Goal: Task Accomplishment & Management: Manage account settings

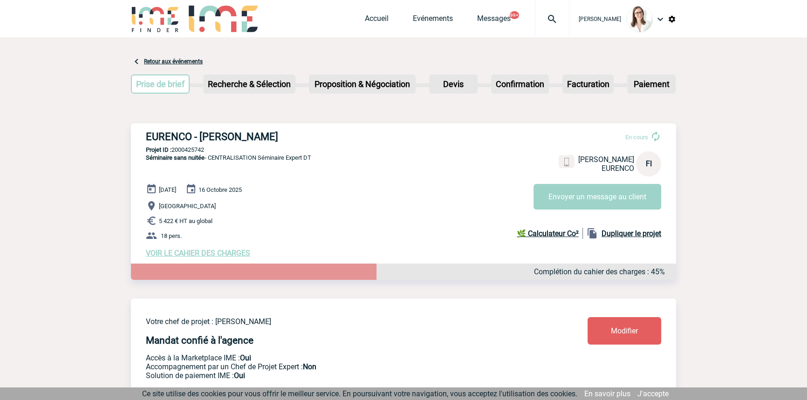
click at [535, 23] on img at bounding box center [552, 19] width 34 height 11
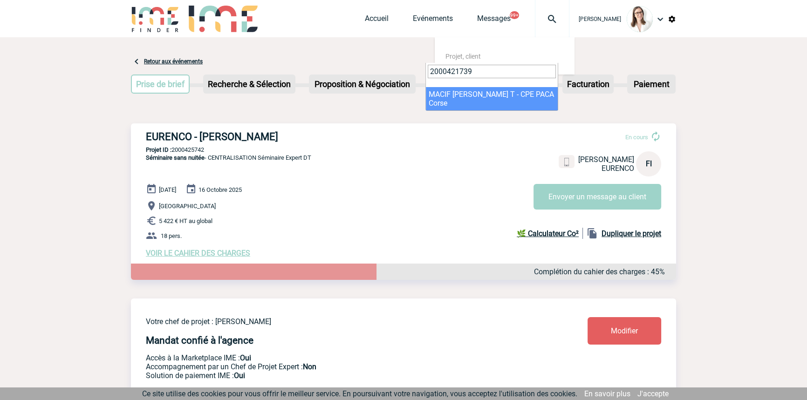
type input "2000421739"
drag, startPoint x: 464, startPoint y: 98, endPoint x: 459, endPoint y: 115, distance: 18.0
select select "21240"
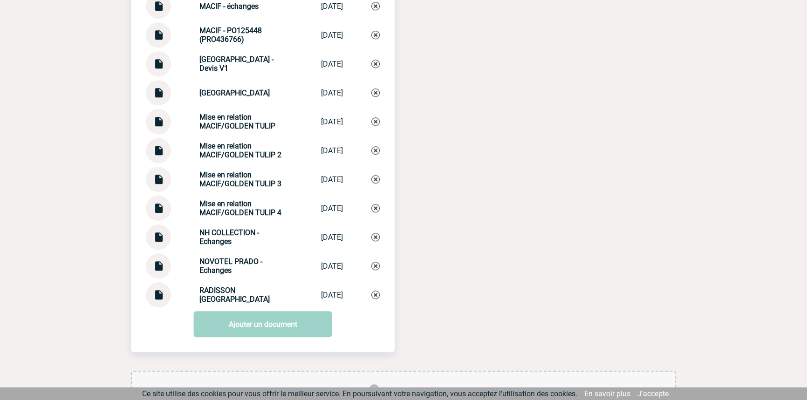
scroll to position [1074, 0]
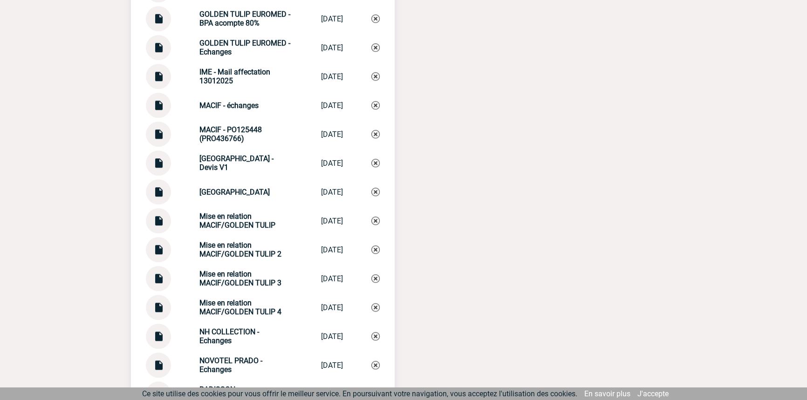
click at [237, 316] on strong "Mise en relation MACIF/GOLDEN TULIP 4" at bounding box center [240, 307] width 82 height 18
copy div "Mise en relation MACIF/GOLDEN TULIP 4 Mise en relatio..."
click at [380, 313] on div "Documents GOLDEN TULIP EUROMED - BPA IME GOLDEN TULIP E... 10/02/2025 GOLDEN TU…" at bounding box center [263, 156] width 264 height 499
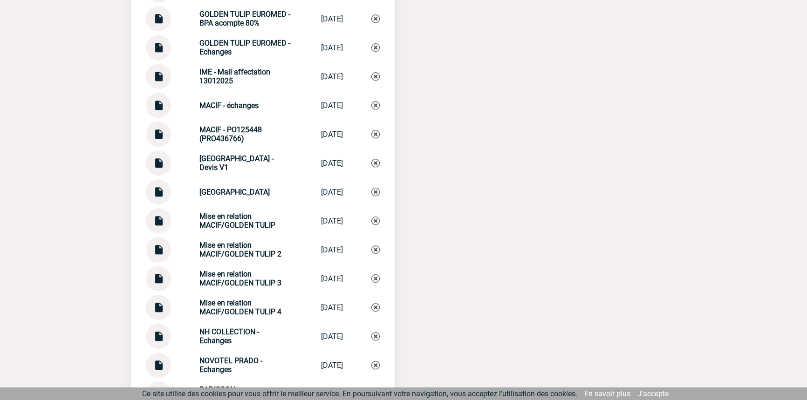
click at [377, 312] on img at bounding box center [375, 307] width 8 height 8
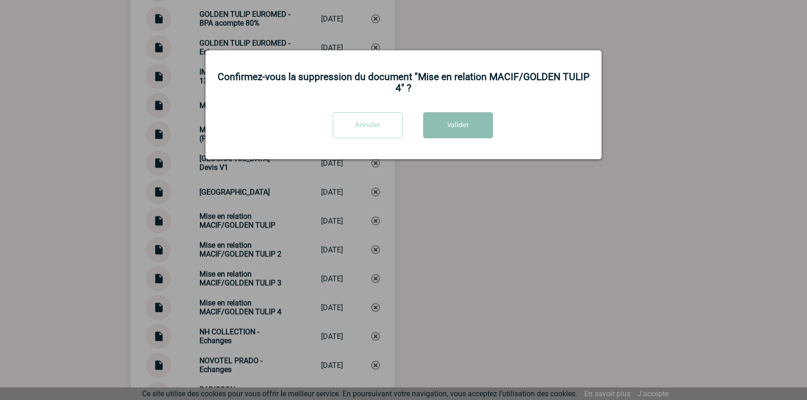
click at [448, 118] on button "Valider" at bounding box center [458, 125] width 70 height 26
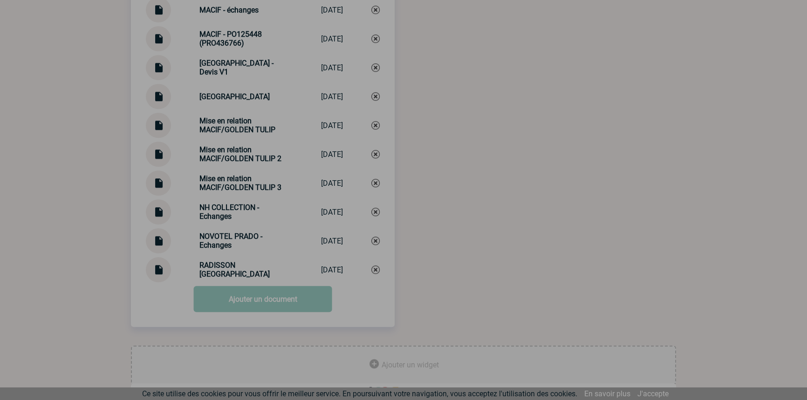
scroll to position [1186, 0]
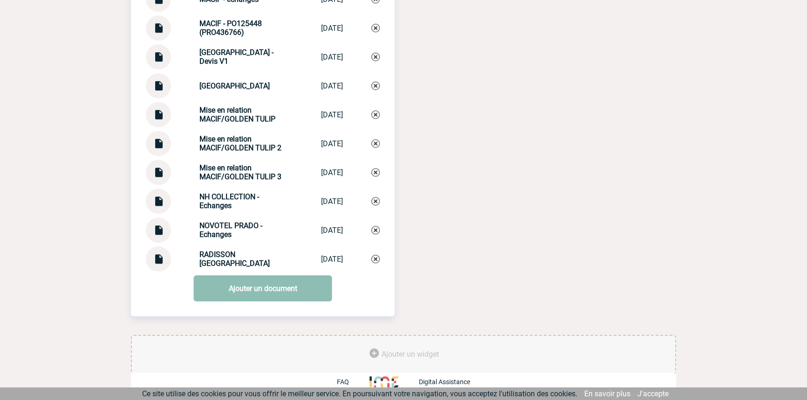
click at [271, 282] on link "Ajouter un document" at bounding box center [263, 288] width 138 height 26
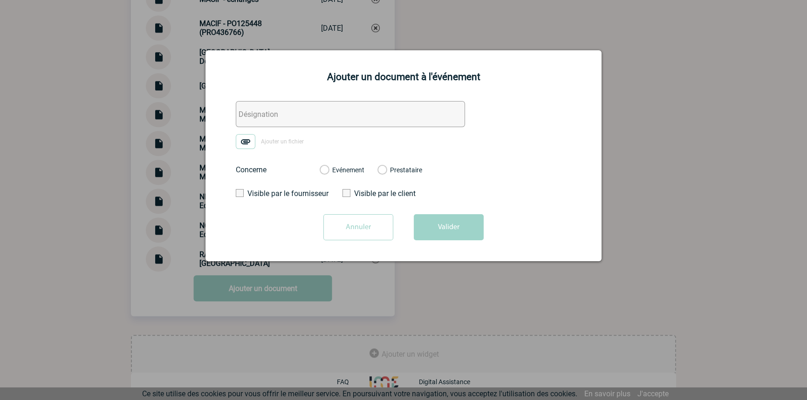
click at [259, 116] on input "text" at bounding box center [350, 114] width 229 height 26
paste input "Mise en relation MACIF/GOLDEN TULIP 4"
type input "Mise en relation MACIF/GOLDEN TULIP 4"
click at [244, 146] on img at bounding box center [246, 141] width 20 height 15
click at [0, 0] on input "Ajouter un fichier" at bounding box center [0, 0] width 0 height 0
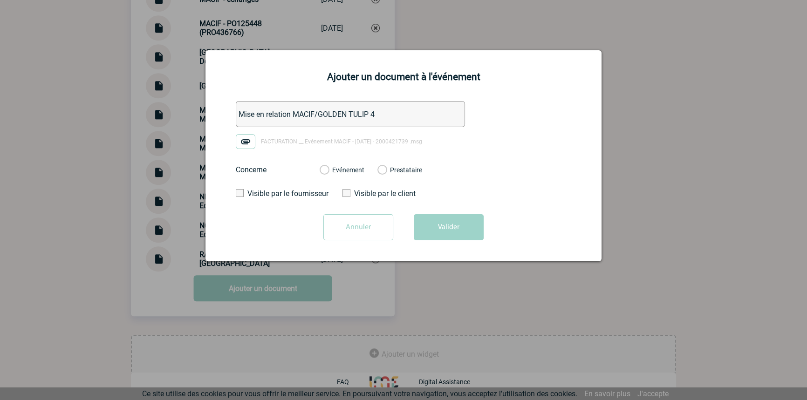
click at [326, 166] on div "Evénement" at bounding box center [341, 169] width 45 height 9
click at [328, 170] on label "Evénement" at bounding box center [323, 170] width 9 height 8
click at [0, 0] on input "Evénement" at bounding box center [0, 0] width 0 height 0
click at [438, 228] on button "Valider" at bounding box center [449, 227] width 70 height 26
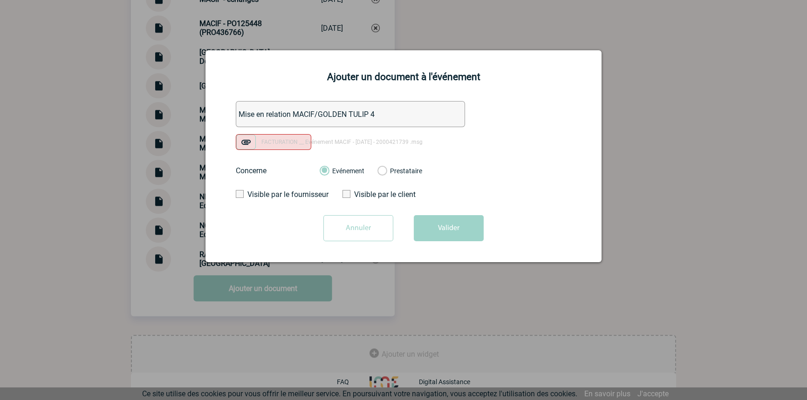
drag, startPoint x: 429, startPoint y: 224, endPoint x: 418, endPoint y: 234, distance: 14.5
click at [429, 225] on button "Valider" at bounding box center [449, 228] width 70 height 26
click at [346, 230] on input "Annuler" at bounding box center [358, 228] width 70 height 26
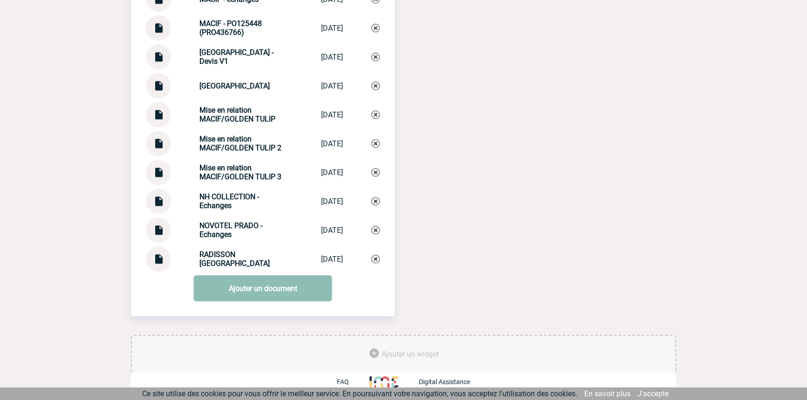
click at [271, 284] on link "Ajouter un document" at bounding box center [263, 288] width 138 height 26
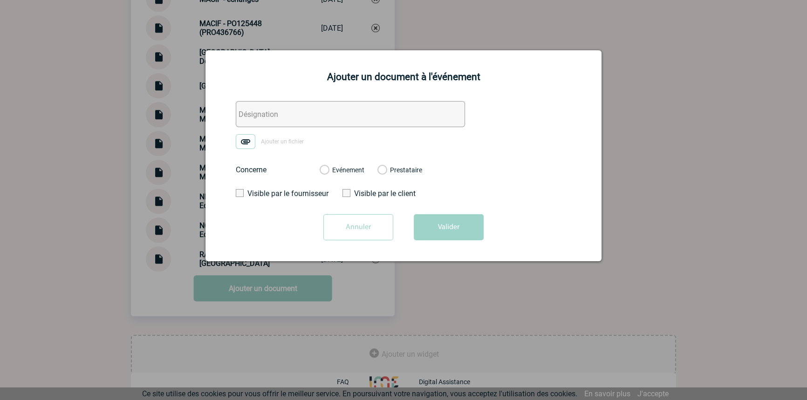
click at [288, 116] on input "text" at bounding box center [350, 114] width 229 height 26
paste input "Mise en relation MACIF/GOLDEN TULIP 4"
type input "Mise en relation MACIF/GOLDEN TULIP 4"
click at [249, 143] on img at bounding box center [246, 141] width 20 height 15
click at [0, 0] on input "Ajouter un fichier" at bounding box center [0, 0] width 0 height 0
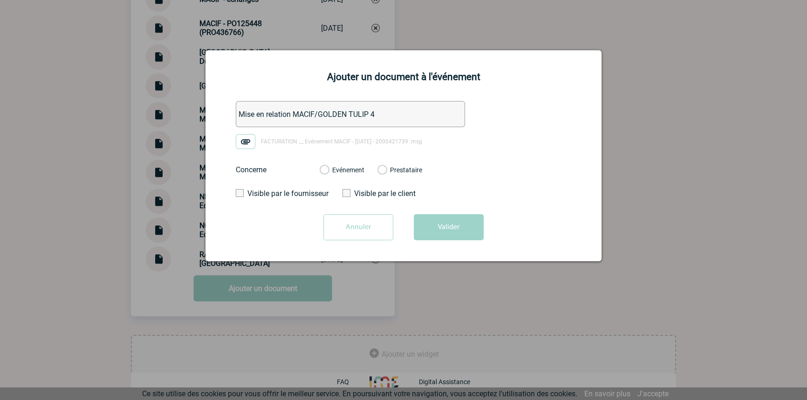
click at [357, 165] on div "Evénement Prestataire" at bounding box center [370, 170] width 117 height 24
click at [328, 170] on label "Evénement" at bounding box center [323, 170] width 9 height 8
click at [0, 0] on input "Evénement" at bounding box center [0, 0] width 0 height 0
click at [447, 227] on button "Valider" at bounding box center [449, 227] width 70 height 26
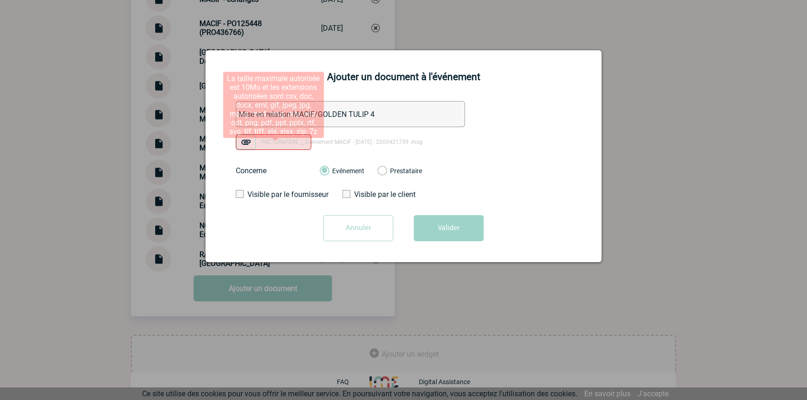
click at [241, 139] on img at bounding box center [246, 142] width 20 height 15
click at [0, 0] on input "FACTURATION __ Evénement MACIF - 2 octobre - 2000421739 .msg" at bounding box center [0, 0] width 0 height 0
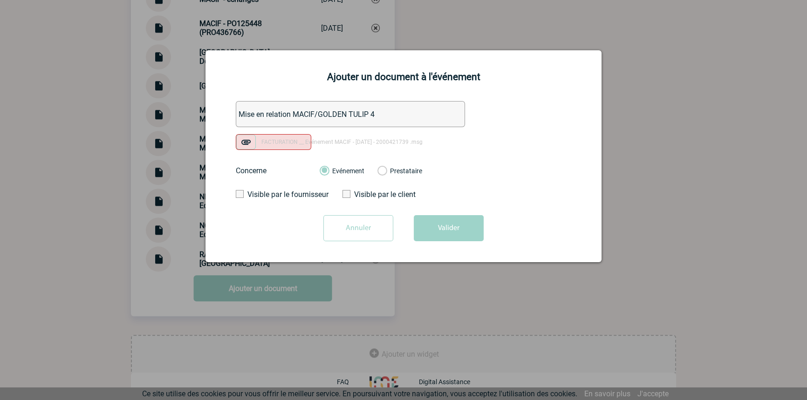
drag, startPoint x: 434, startPoint y: 224, endPoint x: 433, endPoint y: 232, distance: 8.5
click at [434, 224] on button "Valider" at bounding box center [449, 228] width 70 height 26
drag, startPoint x: 450, startPoint y: 226, endPoint x: 434, endPoint y: 228, distance: 15.5
click at [450, 226] on button "Valider" at bounding box center [449, 228] width 70 height 26
click at [92, 158] on div at bounding box center [403, 200] width 807 height 400
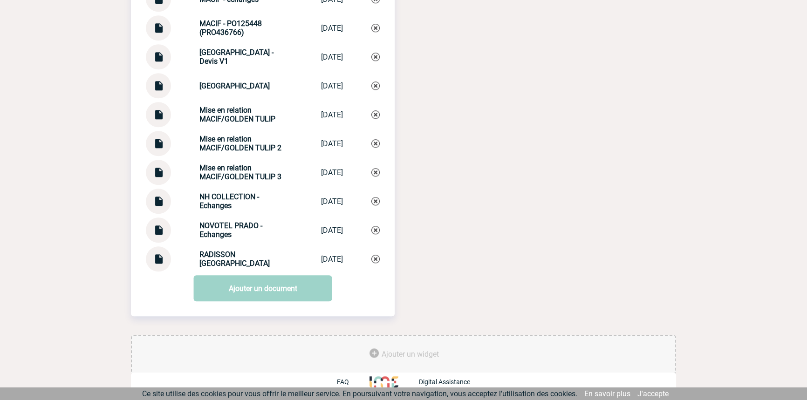
scroll to position [1045, 0]
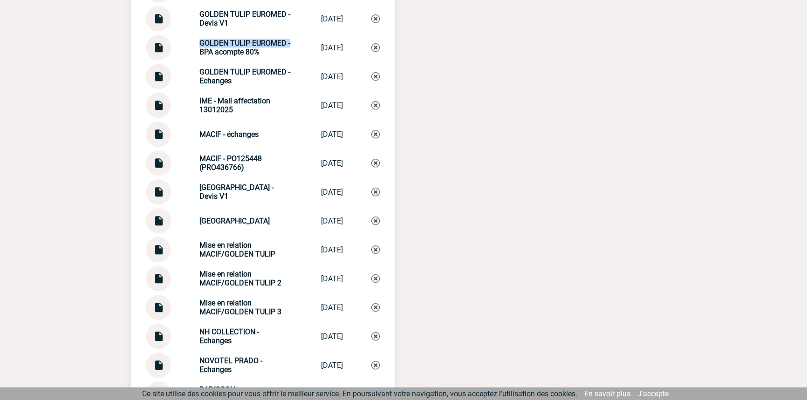
drag, startPoint x: 292, startPoint y: 52, endPoint x: 194, endPoint y: 39, distance: 98.7
click at [194, 39] on div "Documents GOLDEN TULIP EUROMED - BPA IME GOLDEN TULIP E... 10/02/2025 GOLDEN TU…" at bounding box center [263, 171] width 264 height 470
copy strong "GOLDEN TULIP EUROMED -"
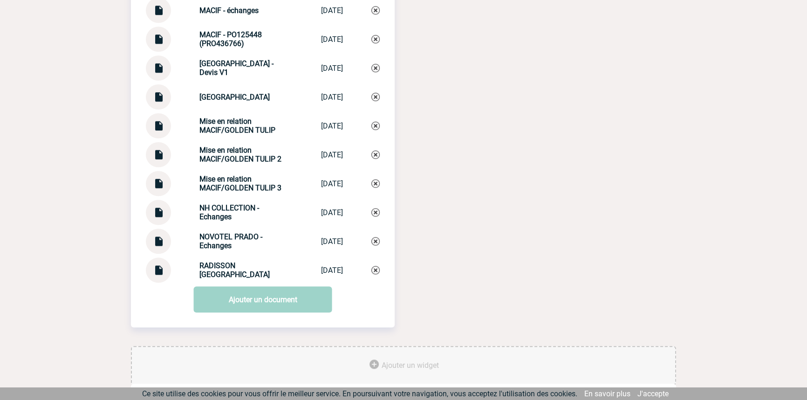
scroll to position [1186, 0]
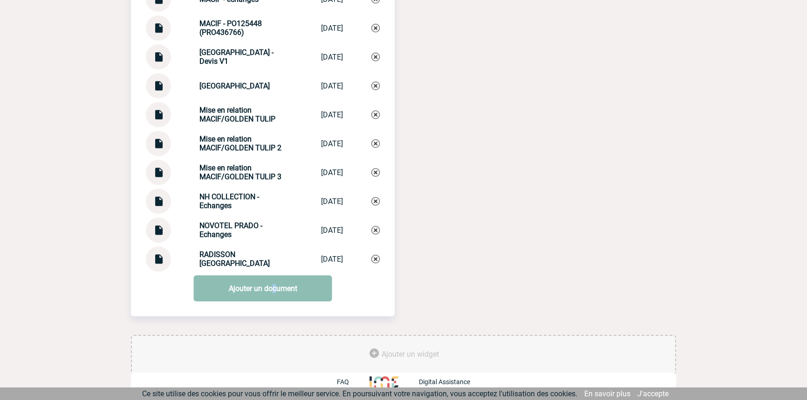
click at [274, 293] on link "Ajouter un document" at bounding box center [263, 288] width 138 height 26
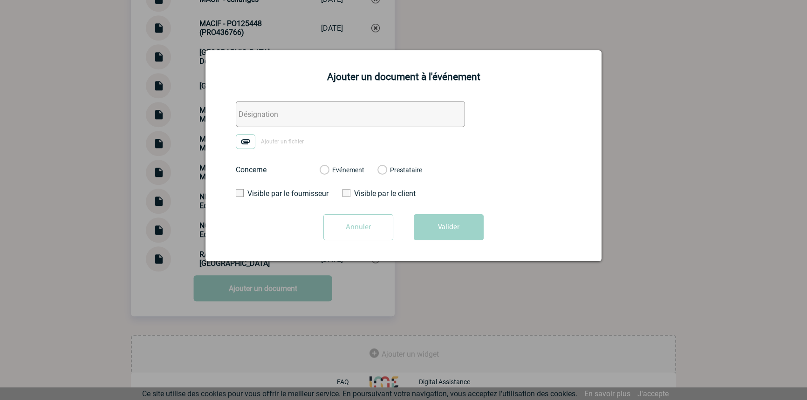
click at [265, 103] on input "text" at bounding box center [350, 114] width 229 height 26
paste input "GOLDEN TULIP EUROMED -"
type input "GOLDEN TULIP EUROMED - Facture"
click at [238, 141] on img at bounding box center [246, 141] width 20 height 15
click at [0, 0] on input "Ajouter un fichier" at bounding box center [0, 0] width 0 height 0
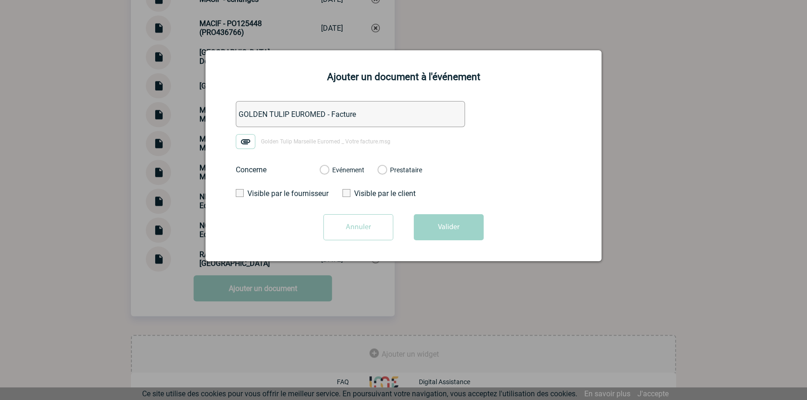
drag, startPoint x: 350, startPoint y: 162, endPoint x: 351, endPoint y: 166, distance: 4.7
click at [349, 163] on div "Evénement Prestataire" at bounding box center [370, 170] width 117 height 24
click at [351, 167] on div "Evénement" at bounding box center [341, 169] width 45 height 9
click at [328, 170] on label "Evénement" at bounding box center [323, 170] width 9 height 8
click at [0, 0] on input "Evénement" at bounding box center [0, 0] width 0 height 0
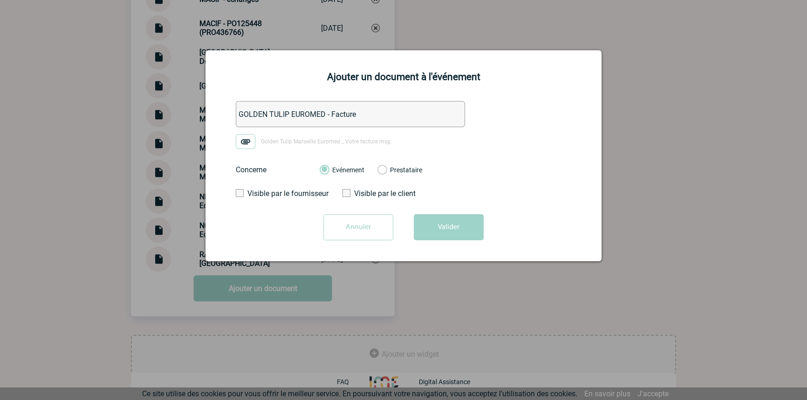
click at [461, 235] on button "Valider" at bounding box center [449, 227] width 70 height 26
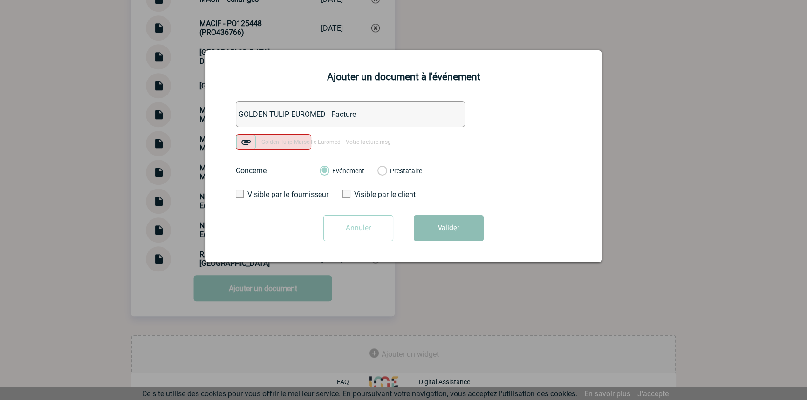
click at [451, 233] on button "Valider" at bounding box center [449, 228] width 70 height 26
click at [433, 237] on button "Valider" at bounding box center [449, 228] width 70 height 26
click at [459, 231] on button "Valider" at bounding box center [449, 228] width 70 height 26
drag, startPoint x: 99, startPoint y: 133, endPoint x: 96, endPoint y: 153, distance: 20.2
click at [98, 133] on div at bounding box center [403, 200] width 807 height 400
